Goal: Find contact information: Find contact information

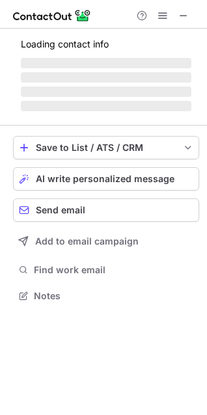
scroll to position [294, 207]
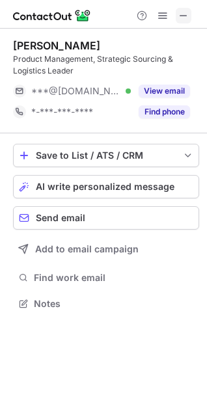
click at [186, 14] on span at bounding box center [183, 15] width 10 height 10
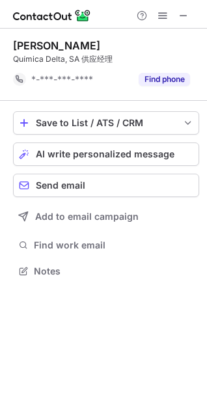
scroll to position [262, 207]
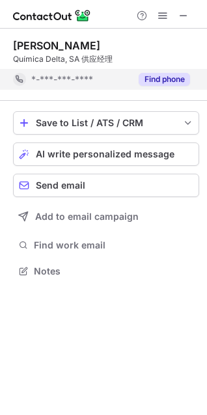
click at [154, 81] on button "Find phone" at bounding box center [163, 79] width 51 height 13
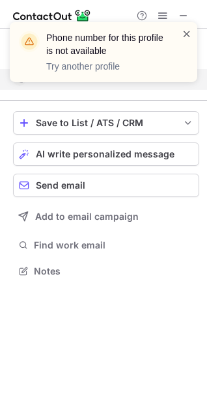
click at [185, 33] on span at bounding box center [186, 33] width 10 height 13
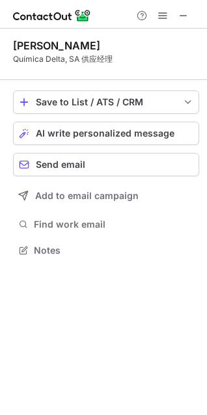
scroll to position [241, 207]
click at [184, 15] on span at bounding box center [183, 15] width 10 height 10
